Goal: Task Accomplishment & Management: Use online tool/utility

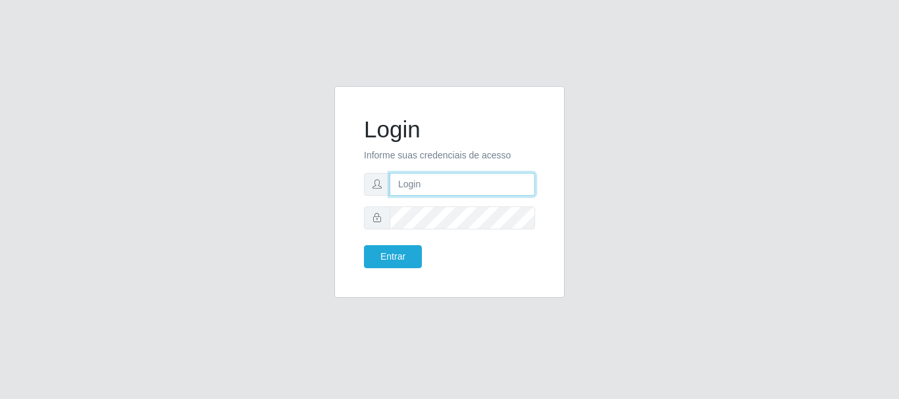
drag, startPoint x: 0, startPoint y: 0, endPoint x: 417, endPoint y: 178, distance: 453.4
click at [417, 178] on input "text" at bounding box center [462, 184] width 145 height 23
click at [404, 186] on input "~ritaiwof@B5" at bounding box center [462, 184] width 145 height 23
type input "ritaiwof@B5"
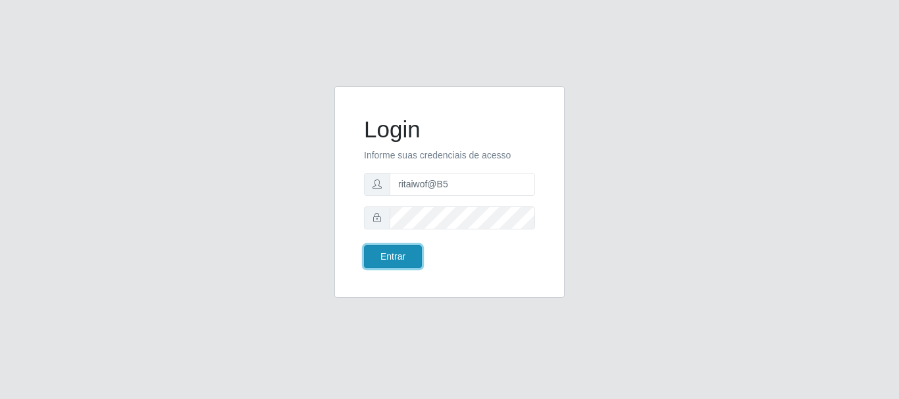
click at [408, 253] on button "Entrar" at bounding box center [393, 256] width 58 height 23
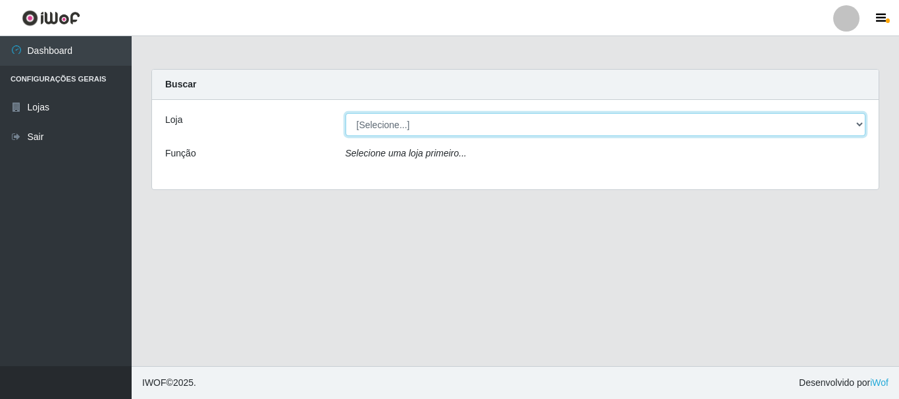
click at [855, 124] on select "[Selecione...] Bemais Supermercados - B5 Anatólia" at bounding box center [605, 124] width 520 height 23
select select "405"
click at [345, 113] on select "[Selecione...] Bemais Supermercados - B5 Anatólia" at bounding box center [605, 124] width 520 height 23
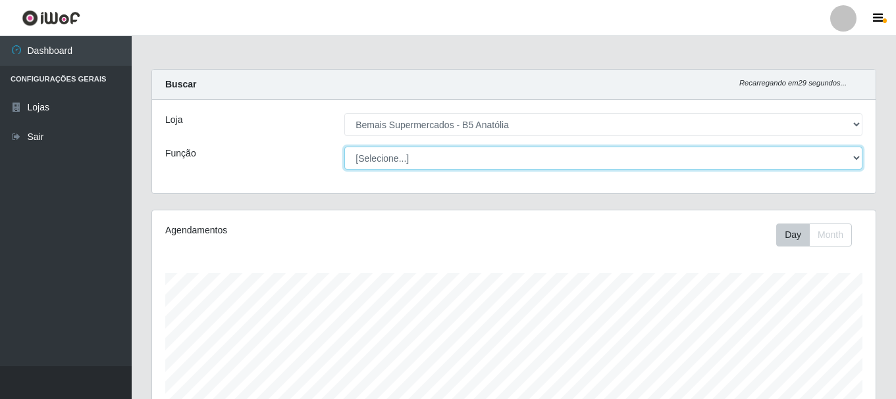
click at [857, 157] on select "[Selecione...] ASG ASG + ASG ++ Auxiliar de Estacionamento Auxiliar de Estacion…" at bounding box center [603, 158] width 518 height 23
click at [851, 156] on select "[Selecione...] ASG ASG + ASG ++ Auxiliar de Estacionamento Auxiliar de Estacion…" at bounding box center [603, 158] width 518 height 23
click at [855, 157] on select "[Selecione...] ASG ASG + ASG ++ Auxiliar de Estacionamento Auxiliar de Estacion…" at bounding box center [603, 158] width 518 height 23
select select "82"
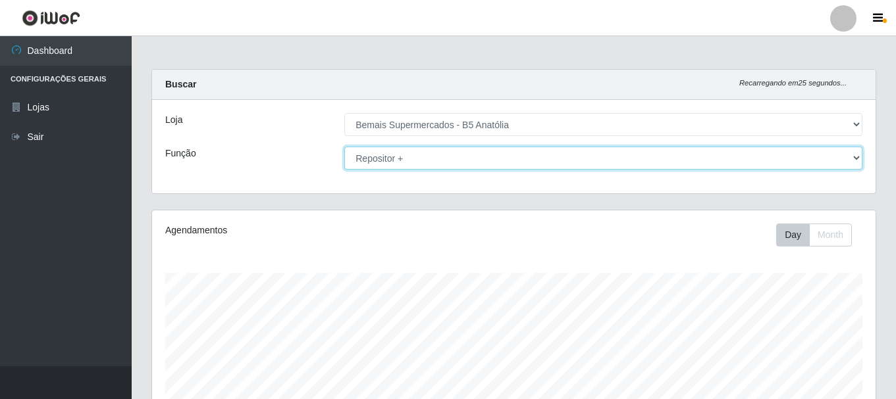
click at [344, 147] on select "[Selecione...] ASG ASG + ASG ++ Auxiliar de Estacionamento Auxiliar de Estacion…" at bounding box center [603, 158] width 518 height 23
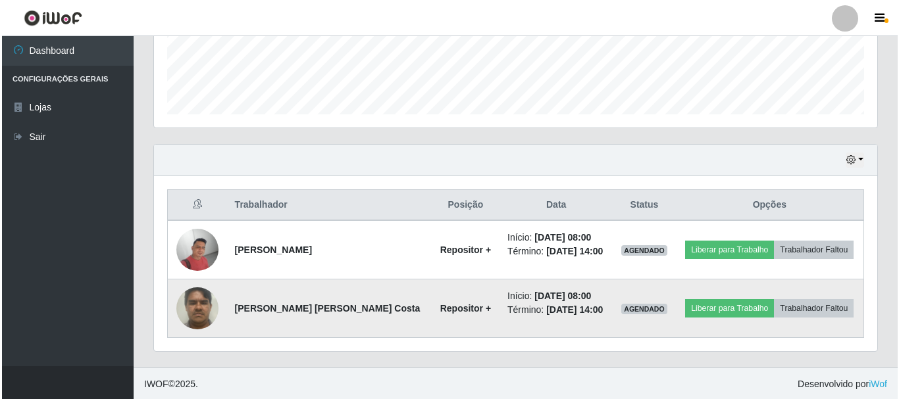
scroll to position [357, 0]
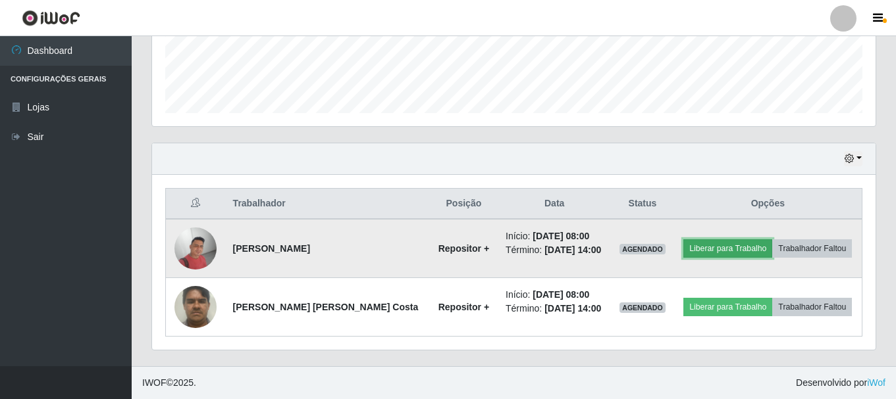
click at [707, 251] on button "Liberar para Trabalho" at bounding box center [727, 249] width 89 height 18
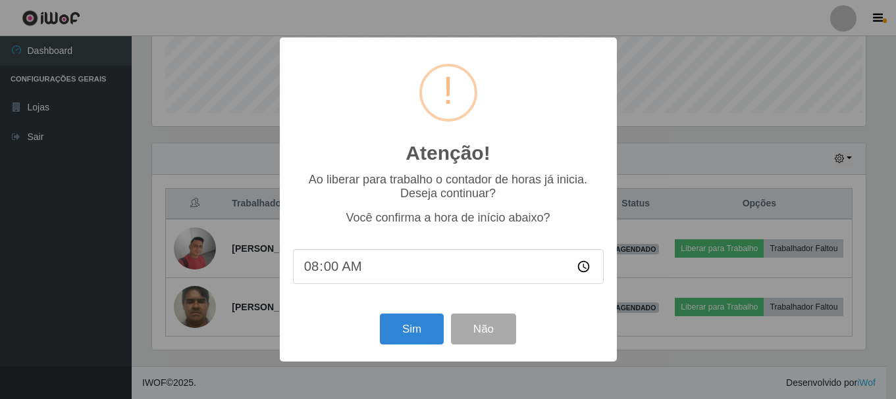
scroll to position [273, 717]
click at [413, 334] on button "Sim" at bounding box center [413, 329] width 64 height 31
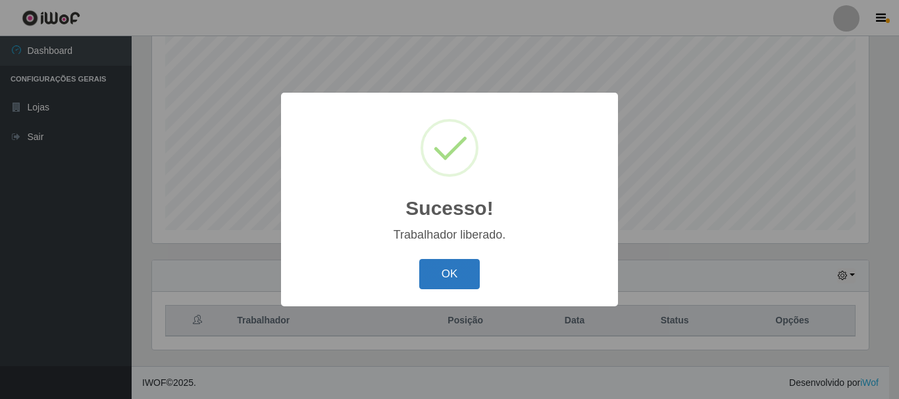
click at [463, 271] on button "OK" at bounding box center [449, 274] width 61 height 31
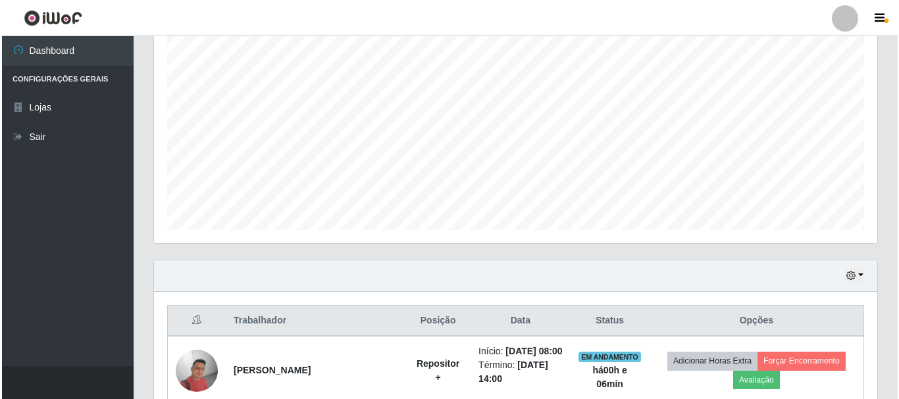
scroll to position [377, 0]
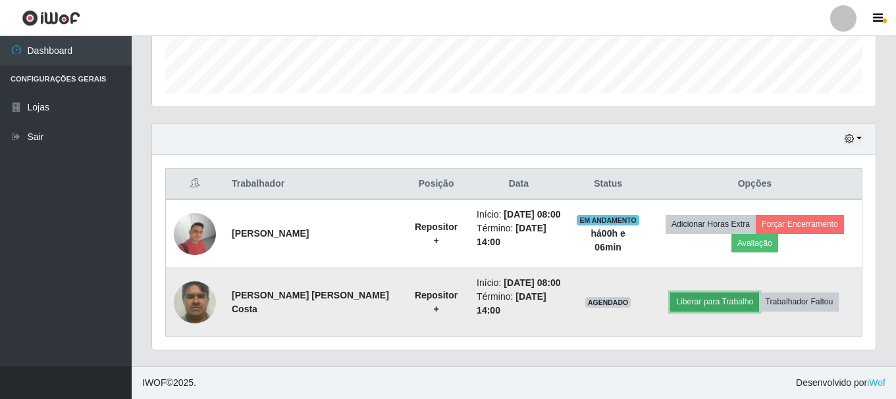
click at [699, 303] on button "Liberar para Trabalho" at bounding box center [714, 302] width 89 height 18
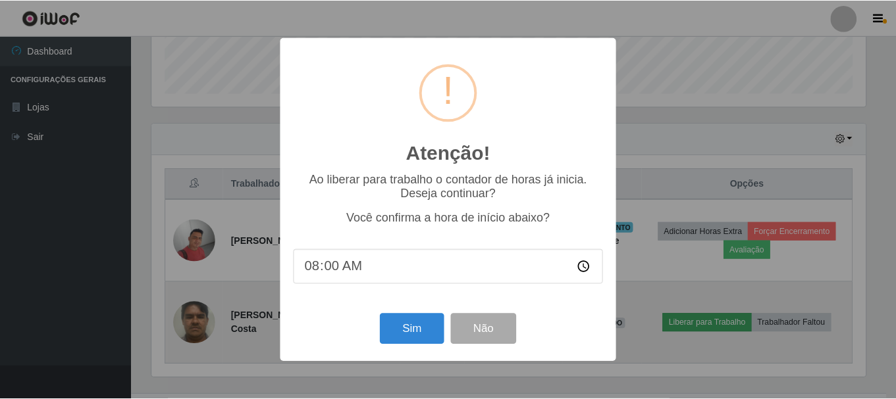
scroll to position [273, 717]
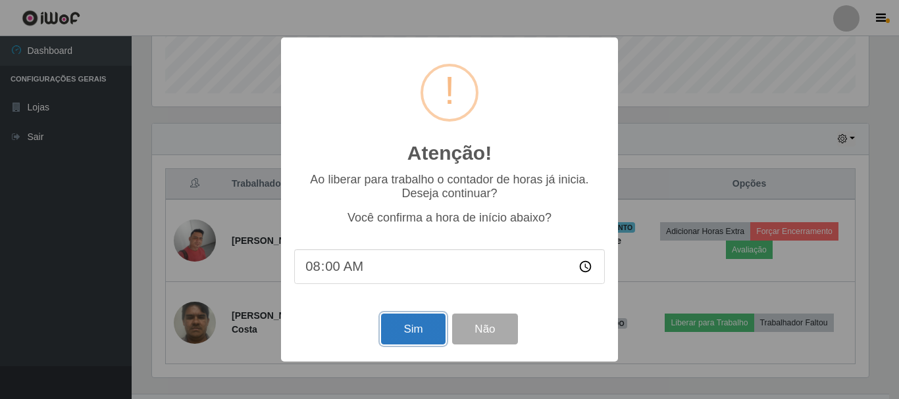
click at [411, 332] on button "Sim" at bounding box center [413, 329] width 64 height 31
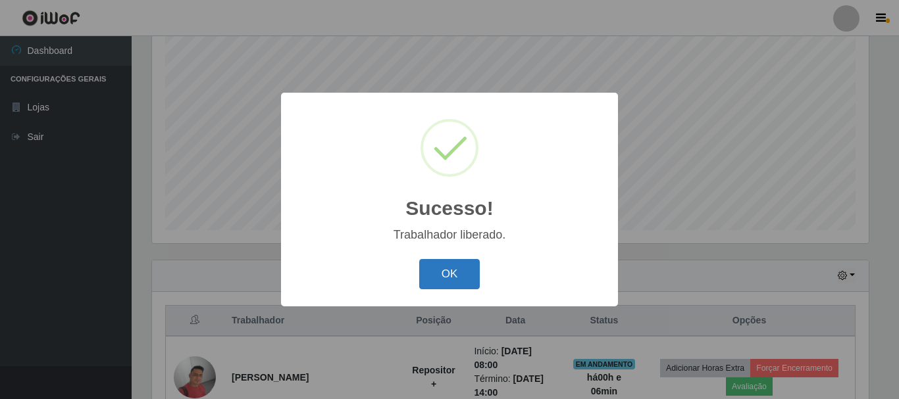
click at [461, 275] on button "OK" at bounding box center [449, 274] width 61 height 31
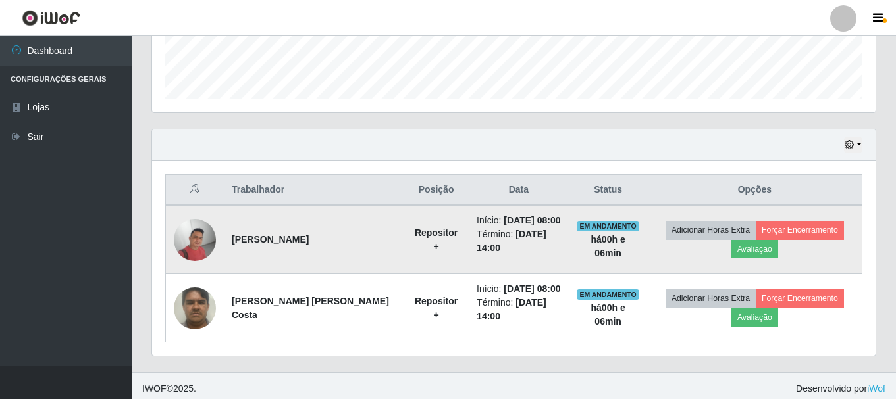
scroll to position [372, 0]
